Goal: Transaction & Acquisition: Download file/media

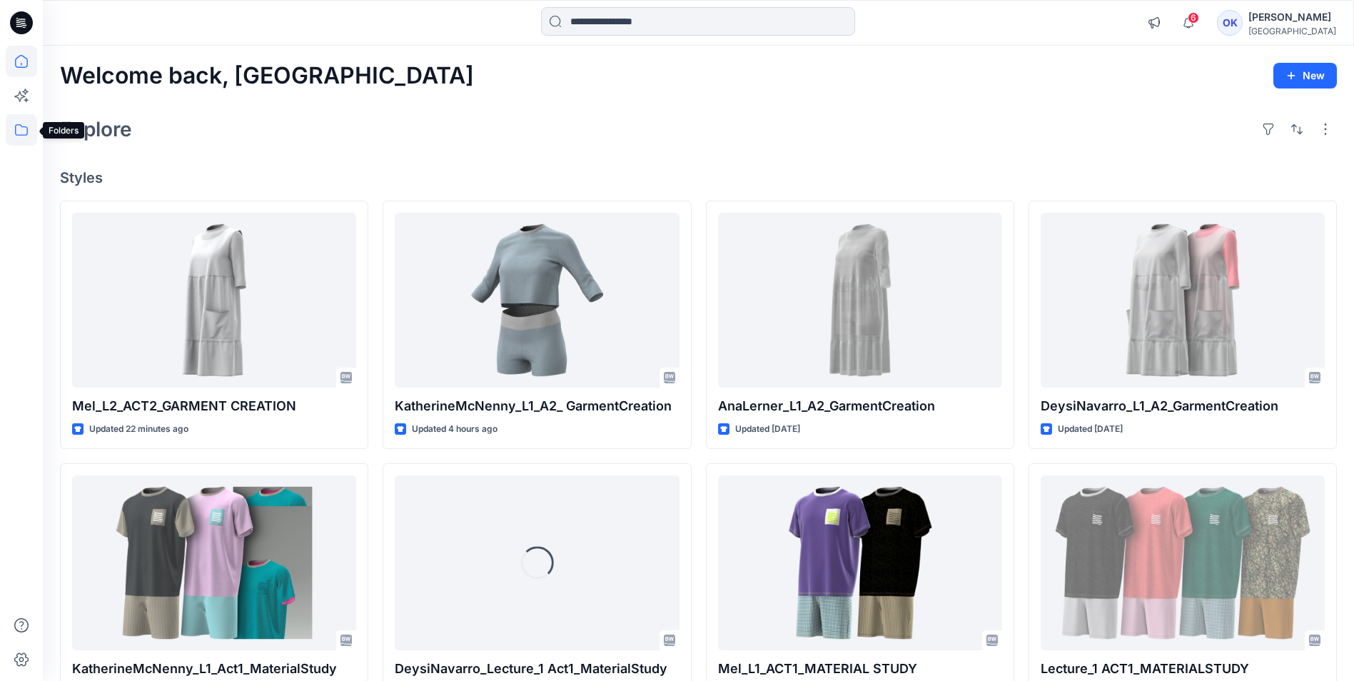
click at [22, 125] on icon at bounding box center [21, 129] width 31 height 31
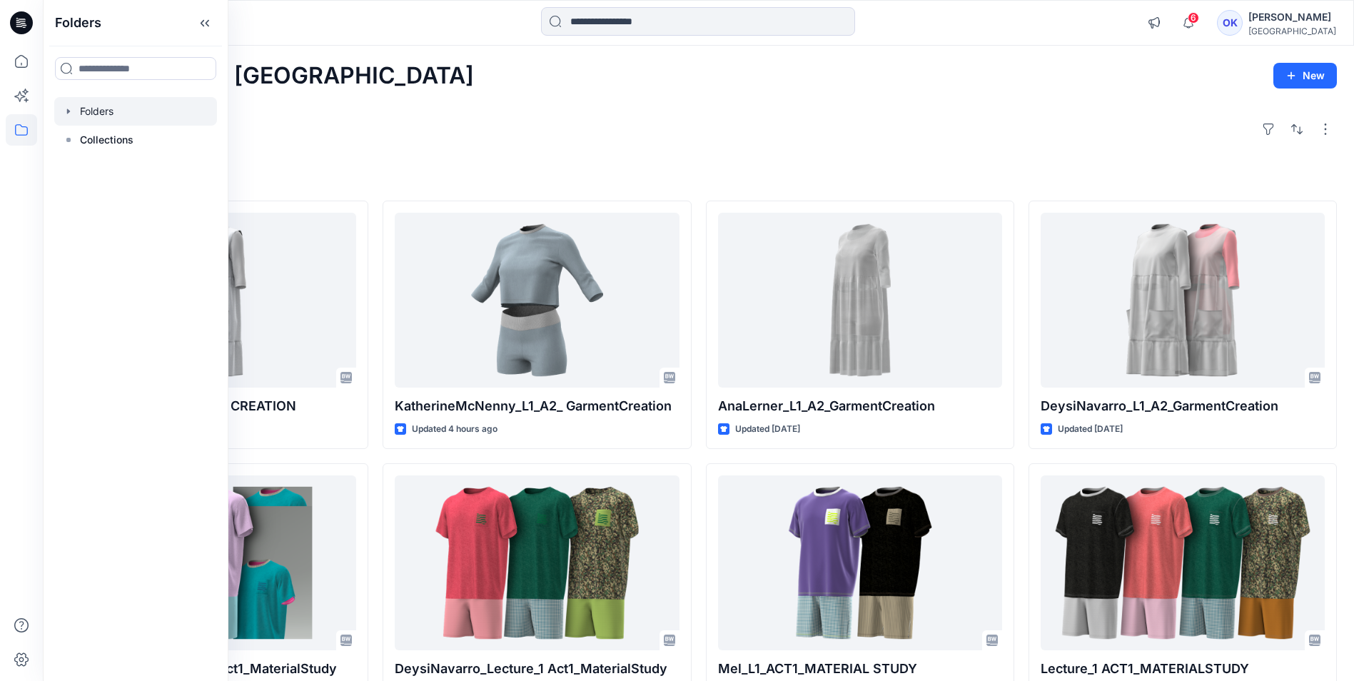
click at [85, 111] on div at bounding box center [135, 111] width 163 height 29
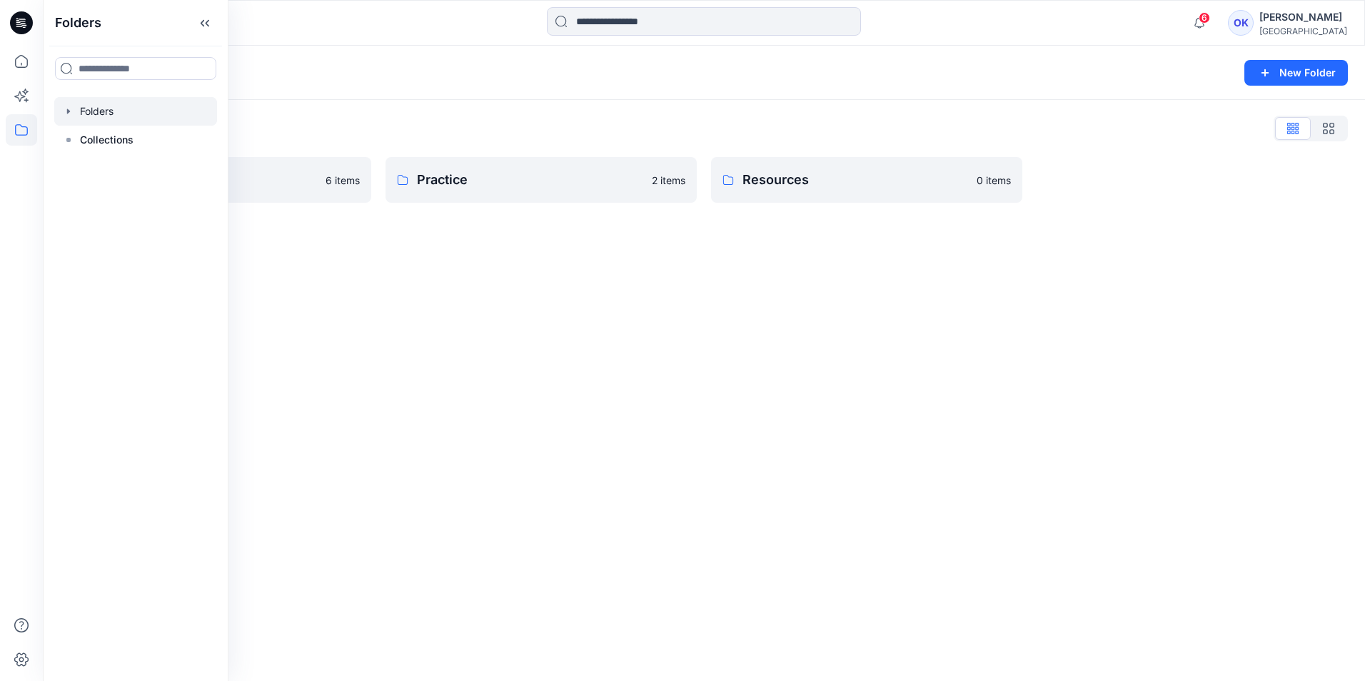
click at [533, 329] on div "Folders New Folder Folders List Onboarding Practice 6 items Practice 2 items Re…" at bounding box center [704, 363] width 1322 height 635
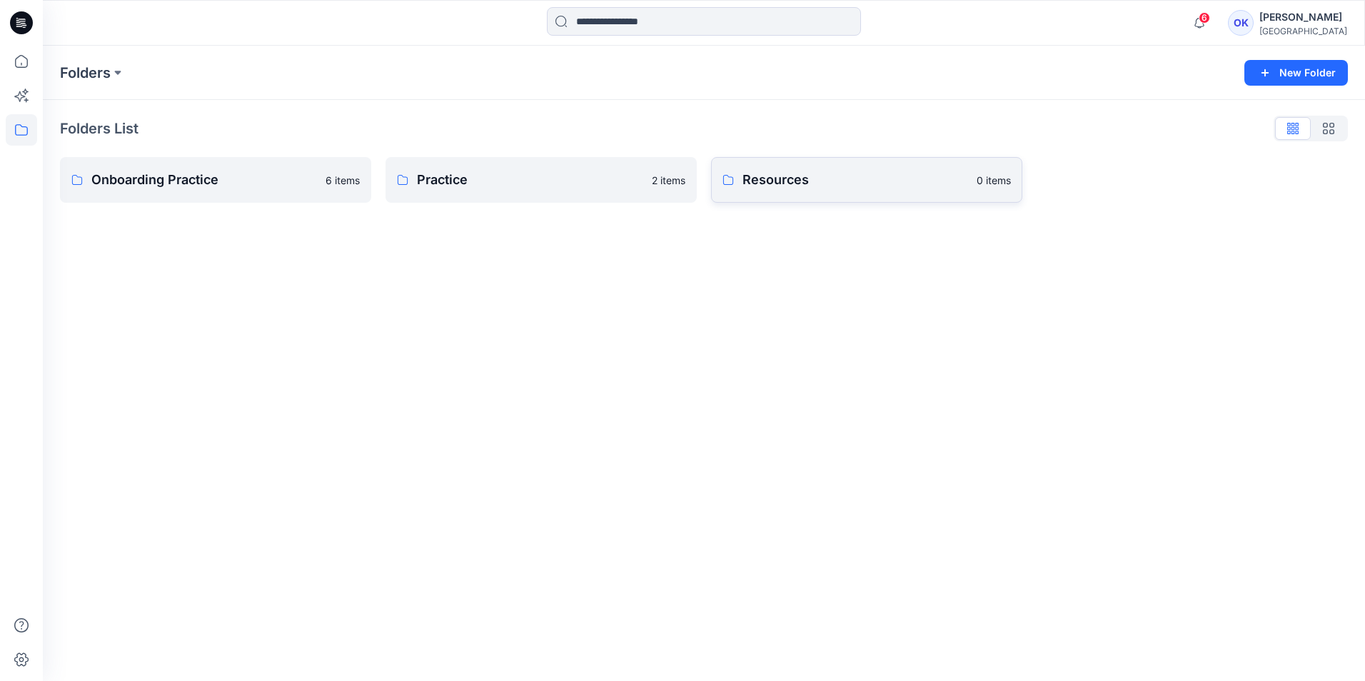
click at [819, 178] on p "Resources" at bounding box center [855, 180] width 226 height 20
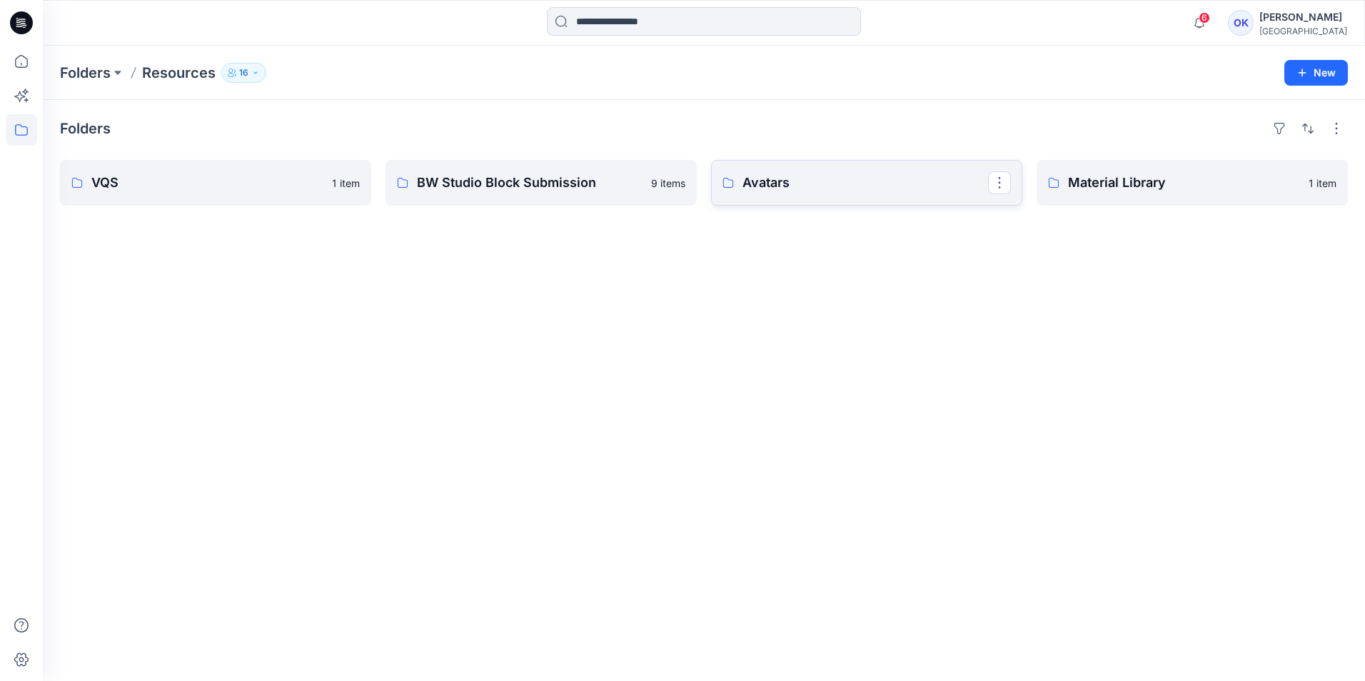
click at [814, 186] on p "Avatars" at bounding box center [865, 183] width 246 height 20
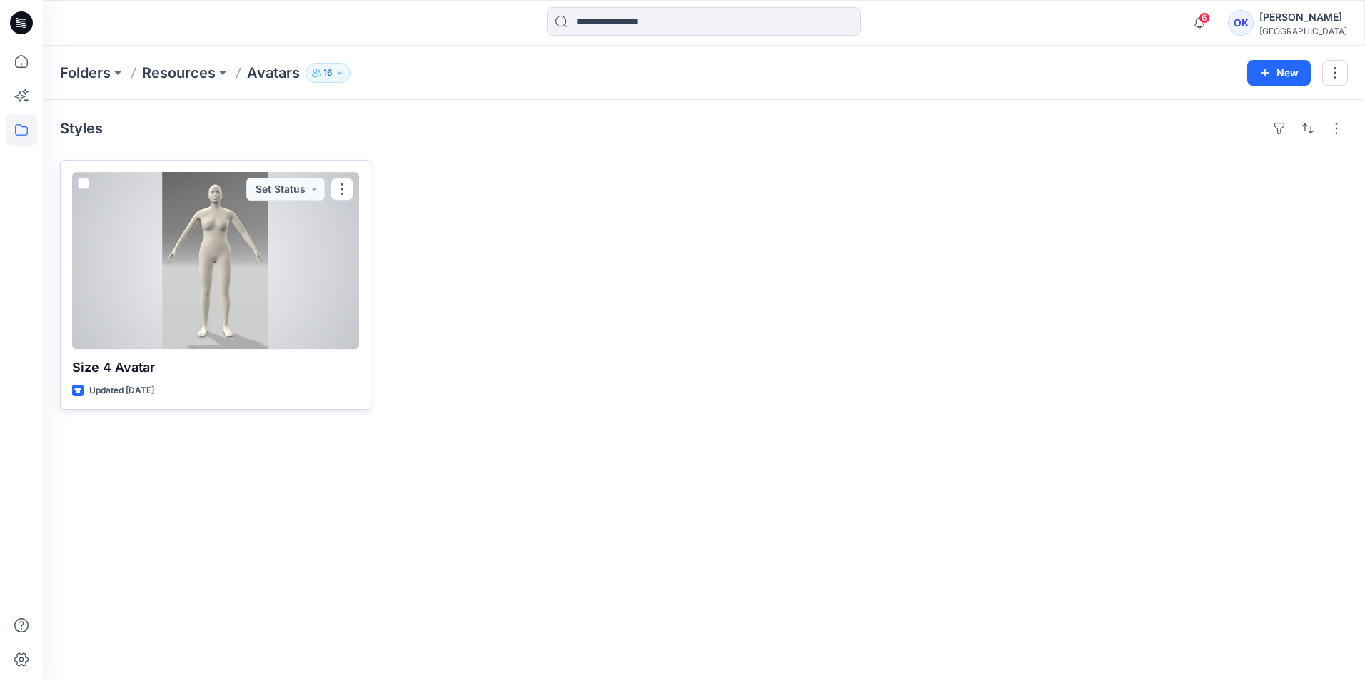
click at [221, 314] on div at bounding box center [215, 260] width 287 height 177
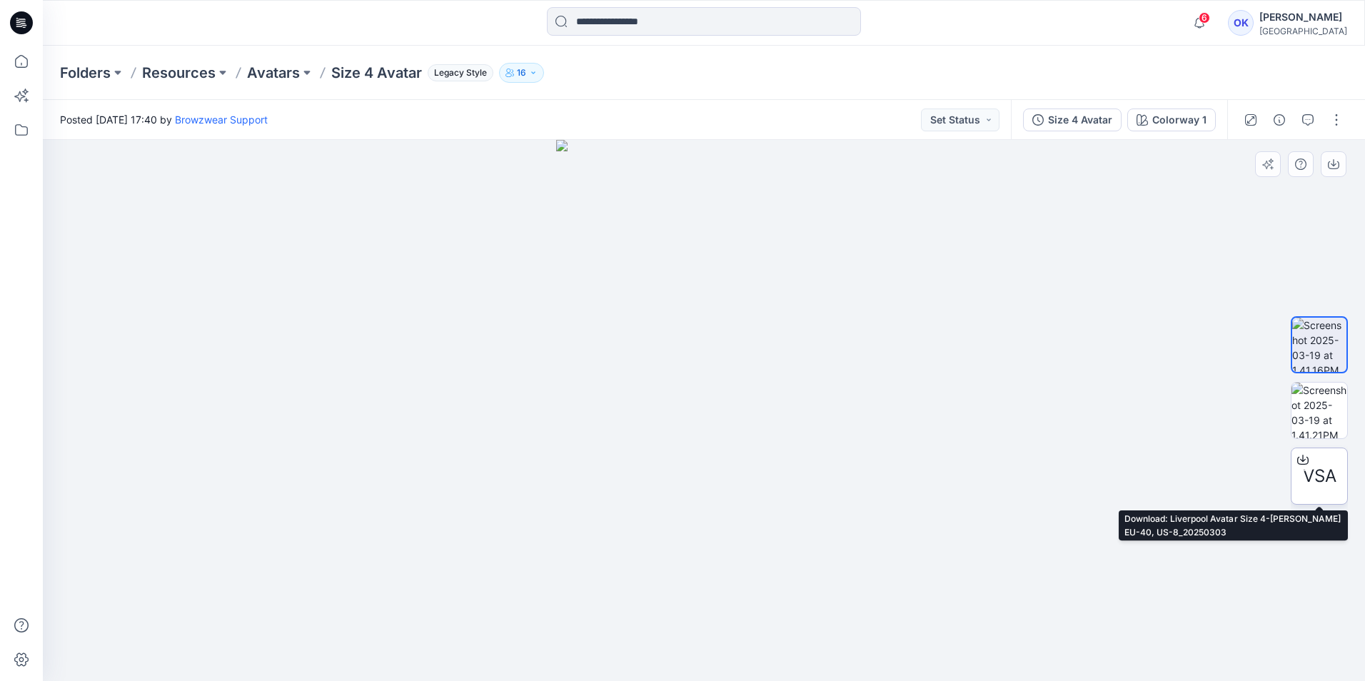
click at [1308, 465] on div at bounding box center [1302, 459] width 23 height 23
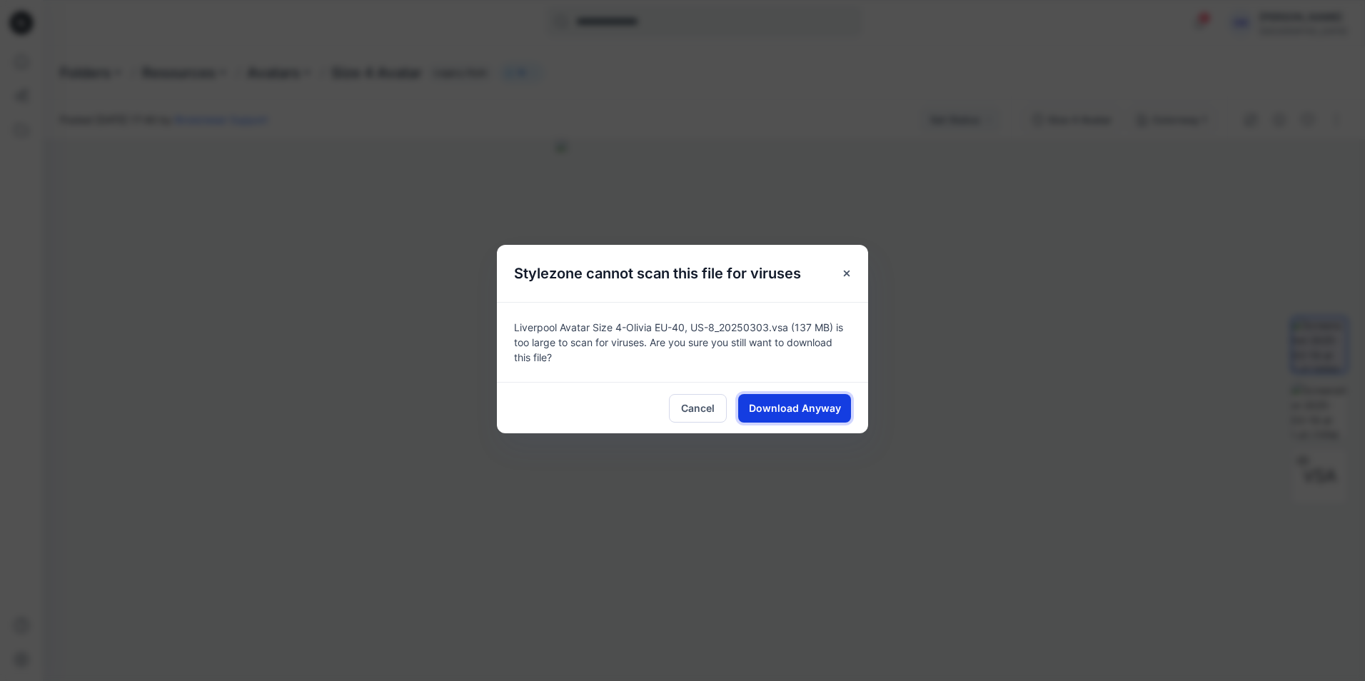
click at [775, 411] on span "Download Anyway" at bounding box center [795, 408] width 92 height 15
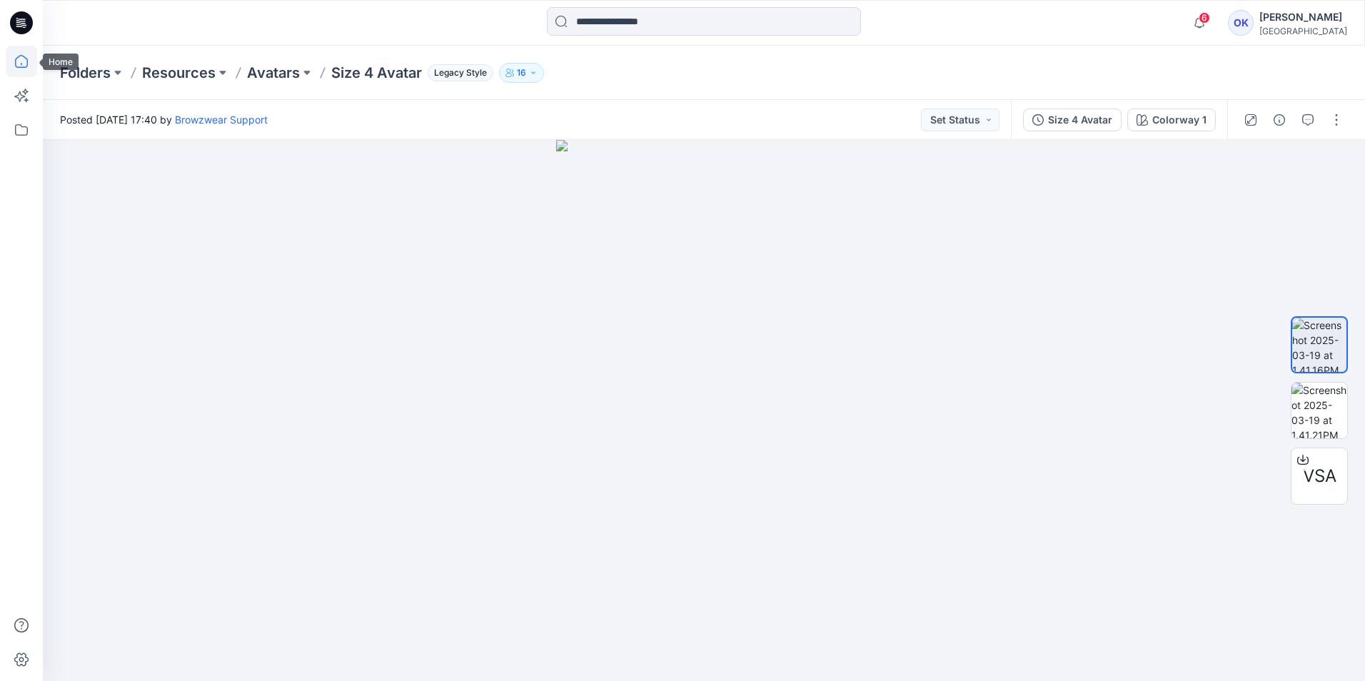
click at [25, 57] on icon at bounding box center [21, 61] width 13 height 13
